Goal: Find specific page/section: Find specific page/section

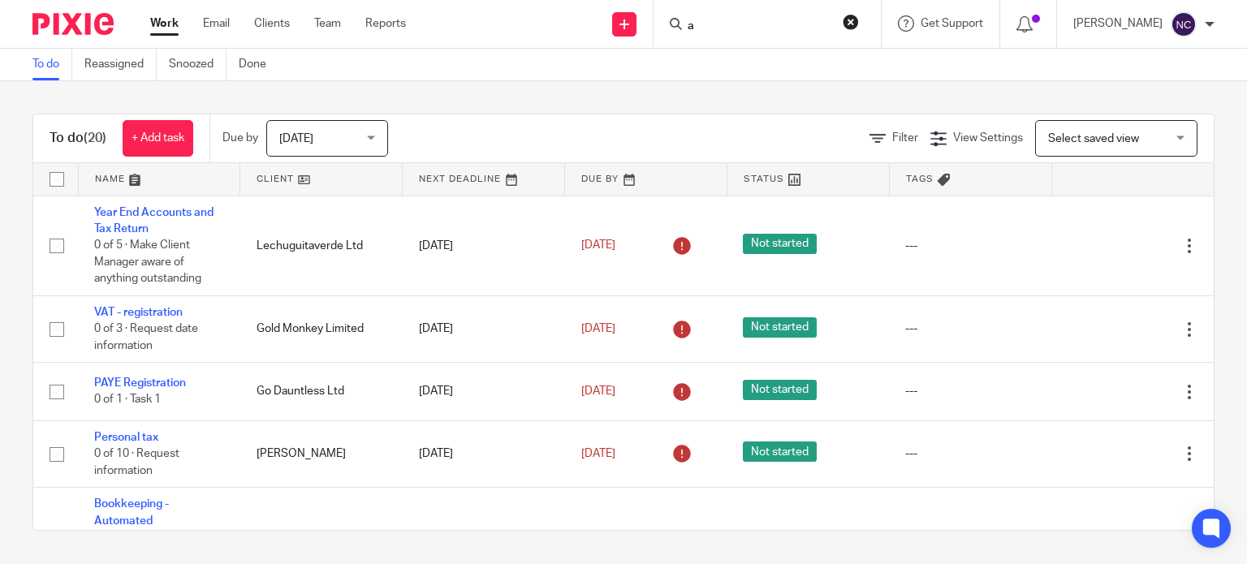
click at [734, 25] on input "a" at bounding box center [759, 26] width 146 height 15
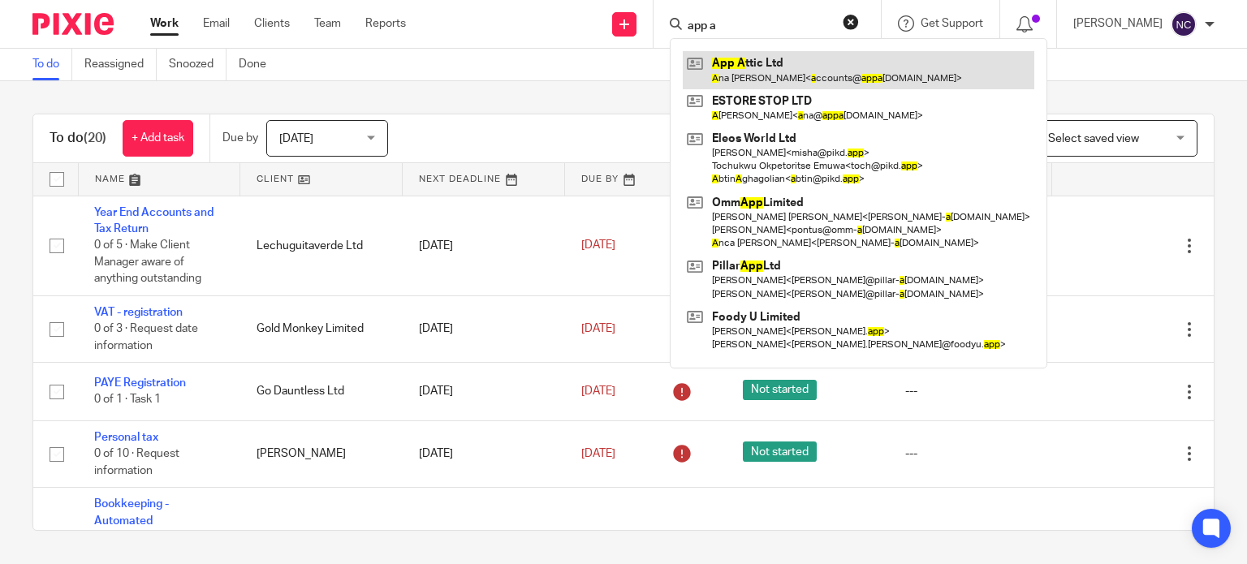
type input "app a"
click at [736, 61] on link at bounding box center [859, 69] width 352 height 37
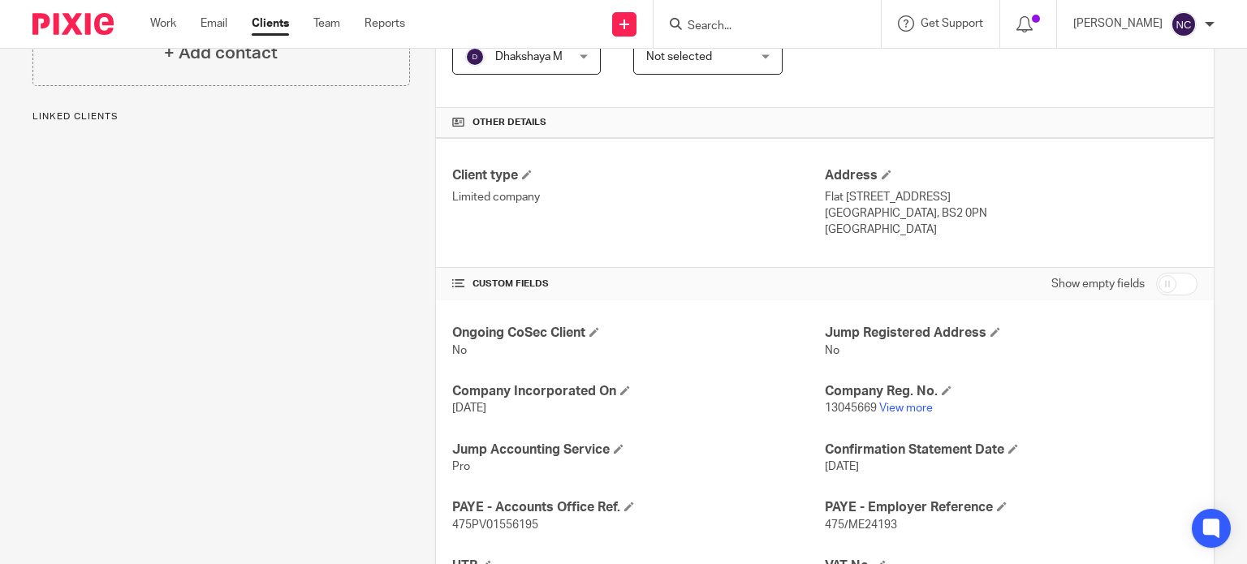
scroll to position [335, 0]
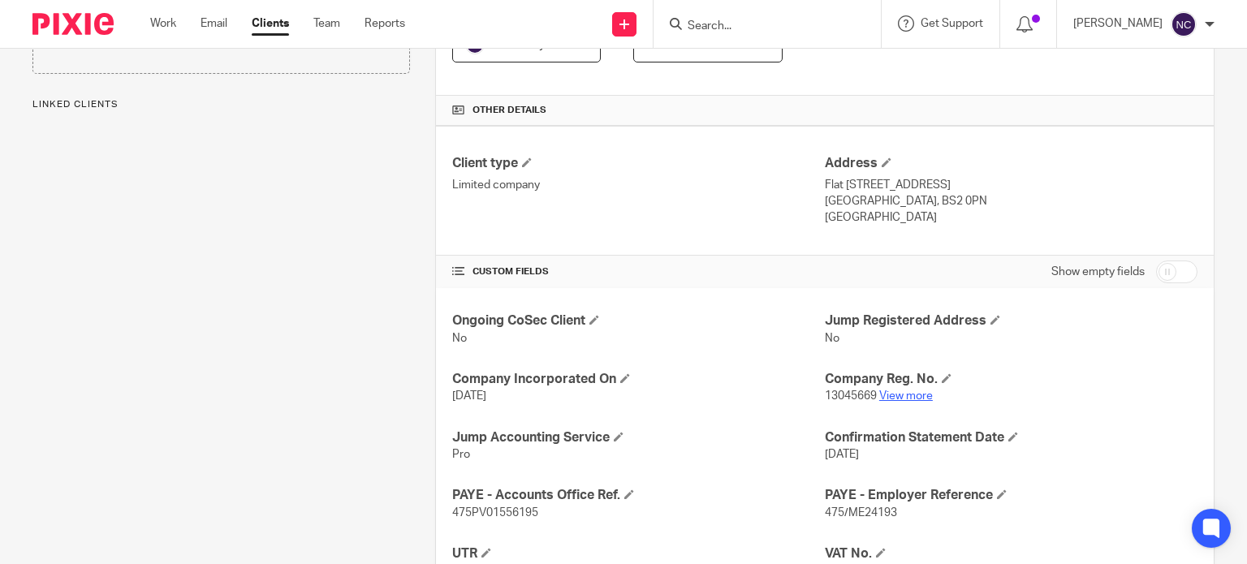
click at [907, 397] on link "View more" at bounding box center [906, 396] width 54 height 11
